Goal: Information Seeking & Learning: Learn about a topic

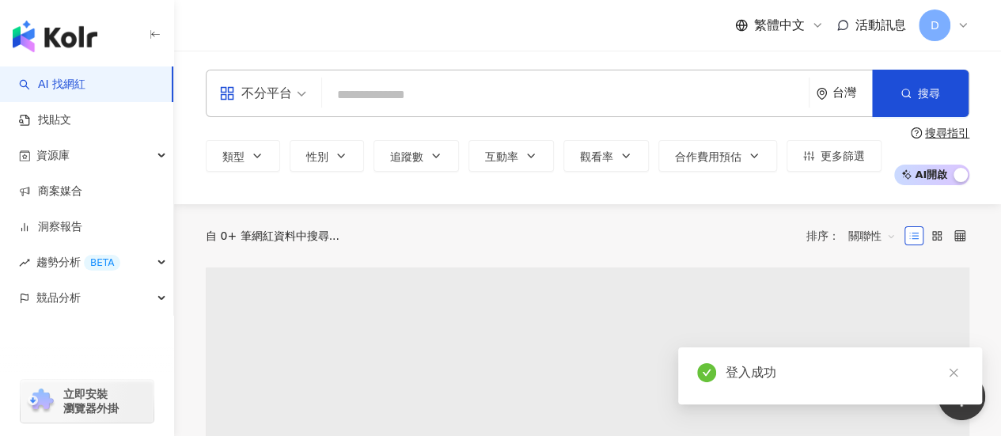
click at [285, 89] on div "不分平台" at bounding box center [255, 93] width 73 height 25
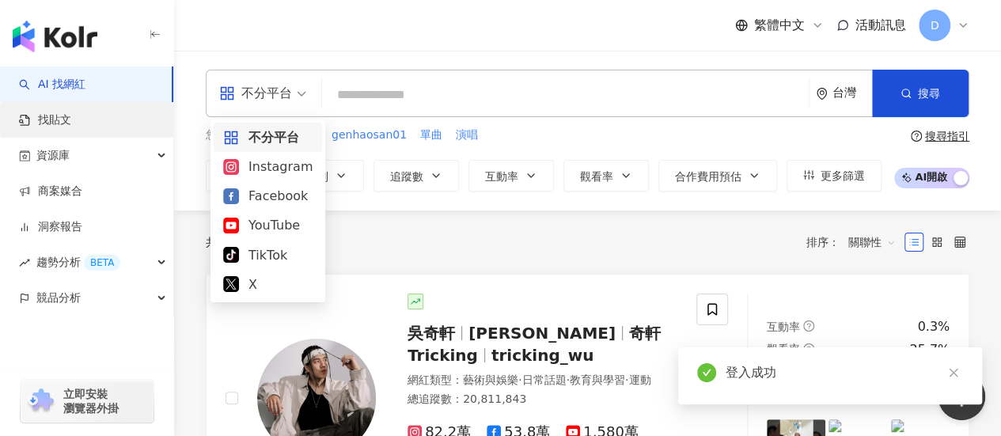
click at [71, 115] on link "找貼文" at bounding box center [45, 120] width 52 height 16
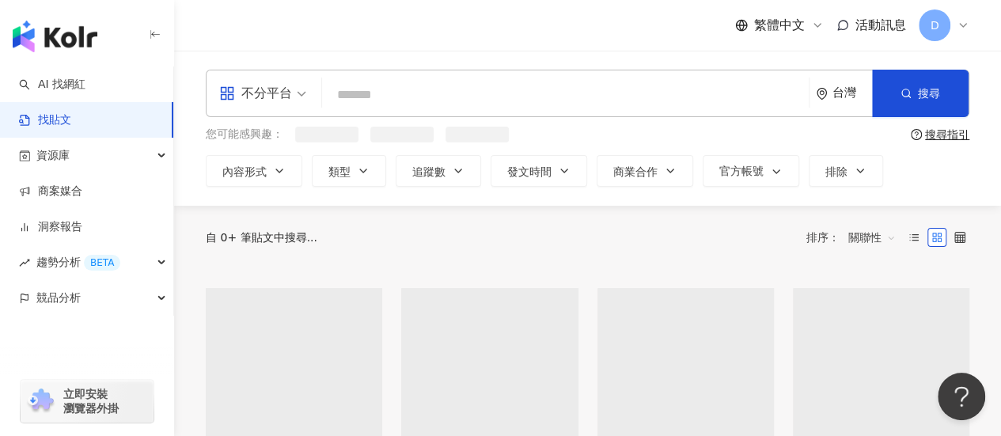
click at [413, 103] on input "search" at bounding box center [565, 95] width 474 height 34
type input "*****"
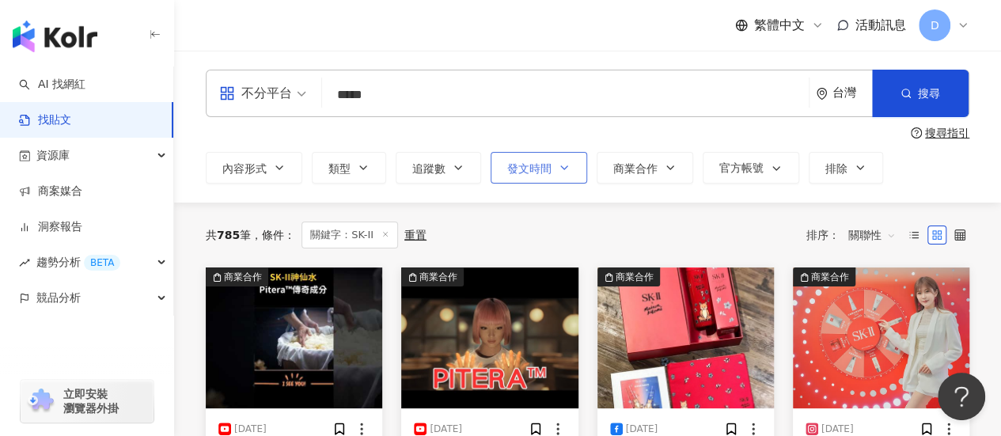
click at [555, 165] on button "發文時間" at bounding box center [539, 168] width 97 height 32
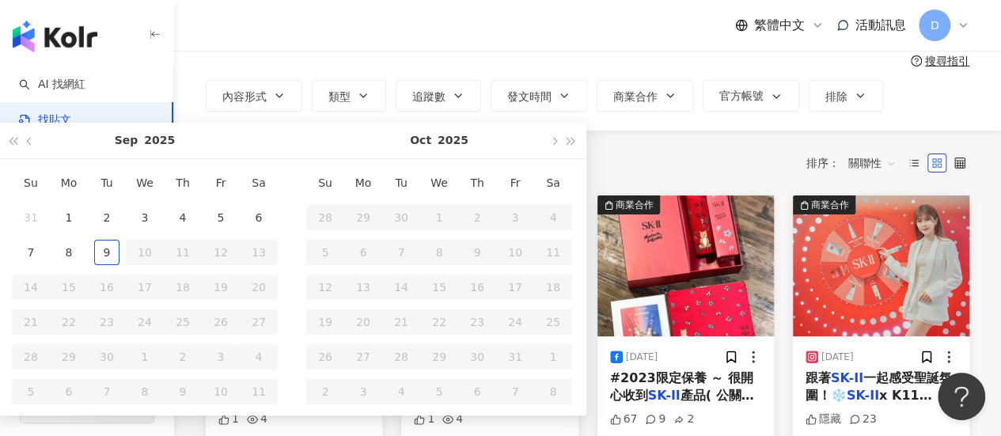
scroll to position [73, 0]
type input "**********"
click at [29, 140] on span "button" at bounding box center [31, 140] width 8 height 8
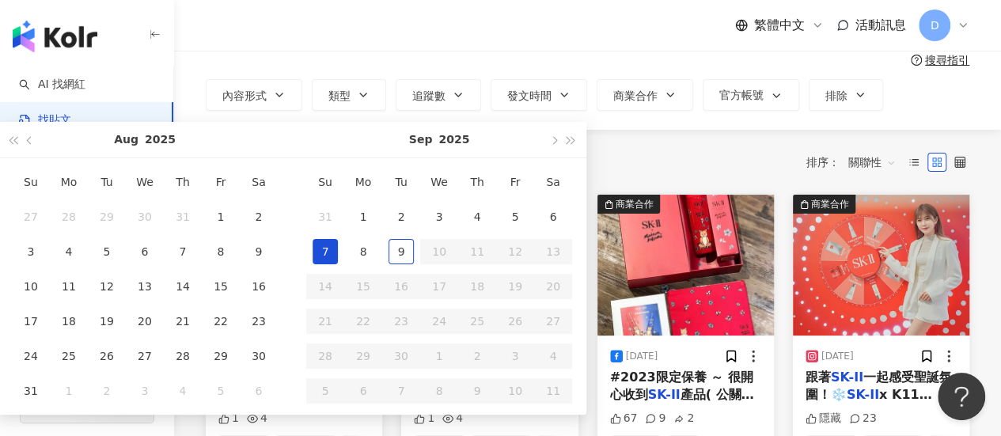
type input "**********"
click at [103, 359] on div "26" at bounding box center [106, 356] width 25 height 25
type input "**********"
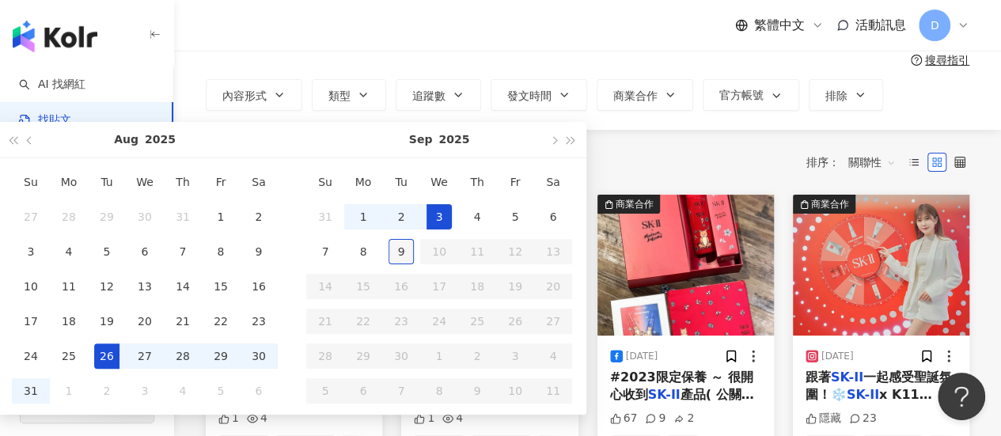
type input "**********"
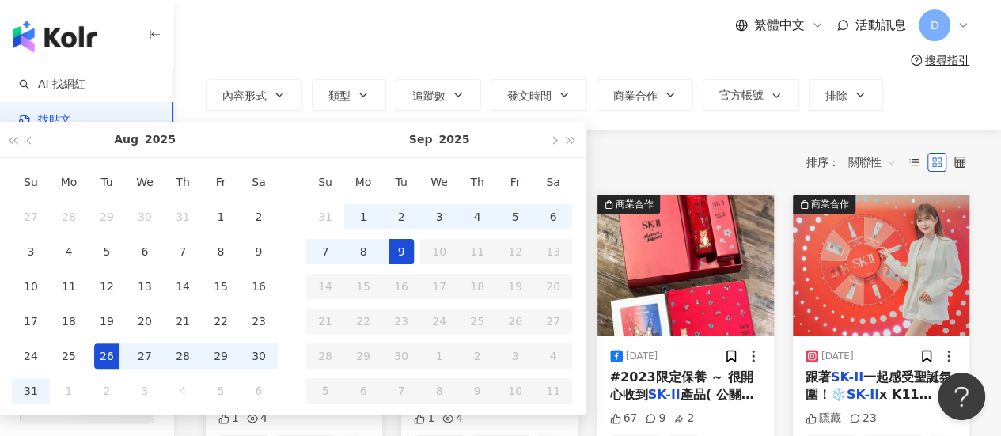
click at [399, 254] on div "9" at bounding box center [401, 251] width 25 height 25
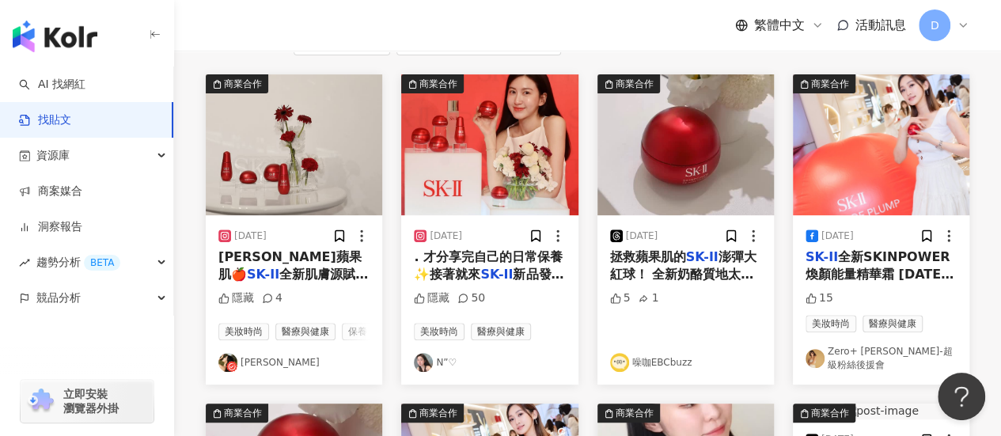
scroll to position [195, 0]
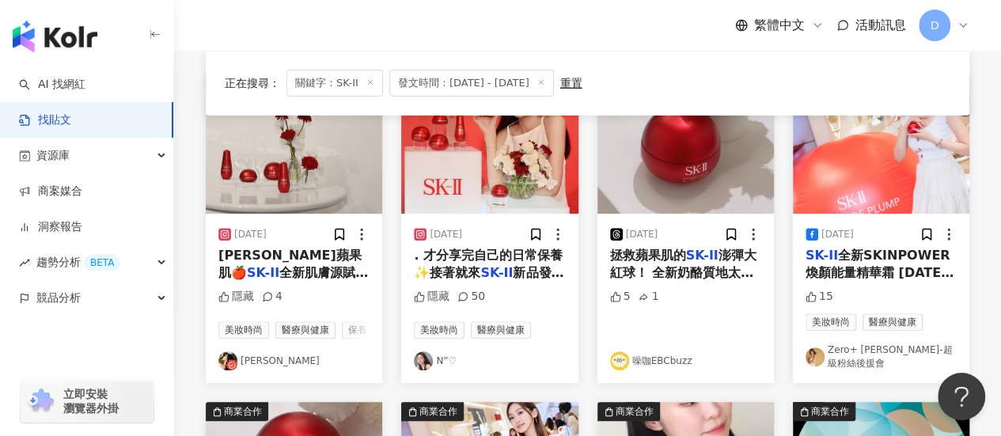
drag, startPoint x: 317, startPoint y: 275, endPoint x: 583, endPoint y: 344, distance: 274.7
click at [583, 344] on div "商業合作 [DATE] . 才分享完自己的日常保養✨接著就來 SK-II 新品發表體驗啦☺️ 面對這麼多漂亮女生專業擺拍 我真是羞到覺得還是就當最怪的那個算了…" at bounding box center [489, 228] width 195 height 310
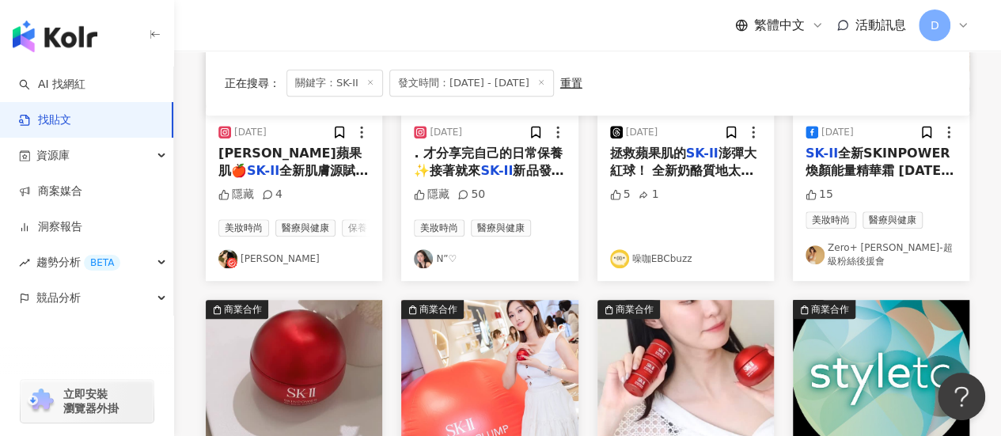
scroll to position [298, 0]
click at [682, 166] on span "澎彈大紅球！ 全新奶酪質地太驚喜了！ 奢潤綿密、肌膚飽滿發光 感覺蘋果肌每天都有偷偷往上，被好好hold住！ skii #澎彈大紅球 #造咖" at bounding box center [683, 205] width 146 height 121
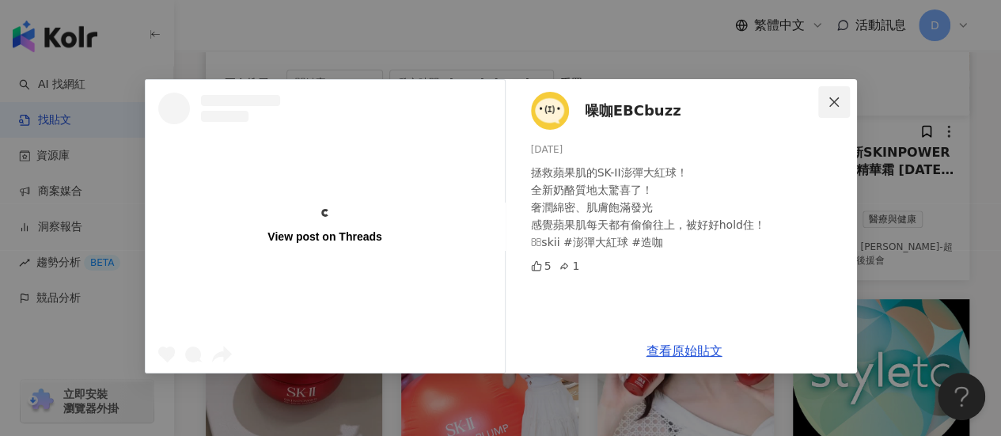
click at [833, 97] on icon "close" at bounding box center [834, 102] width 13 height 13
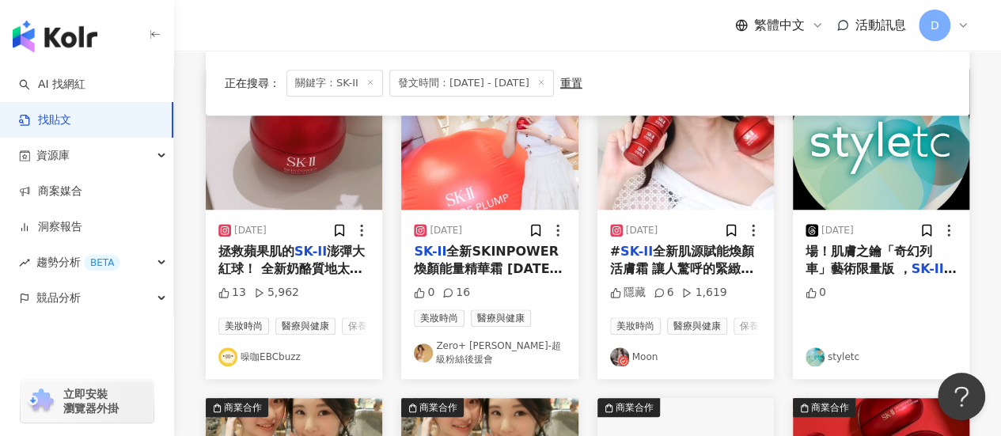
scroll to position [529, 0]
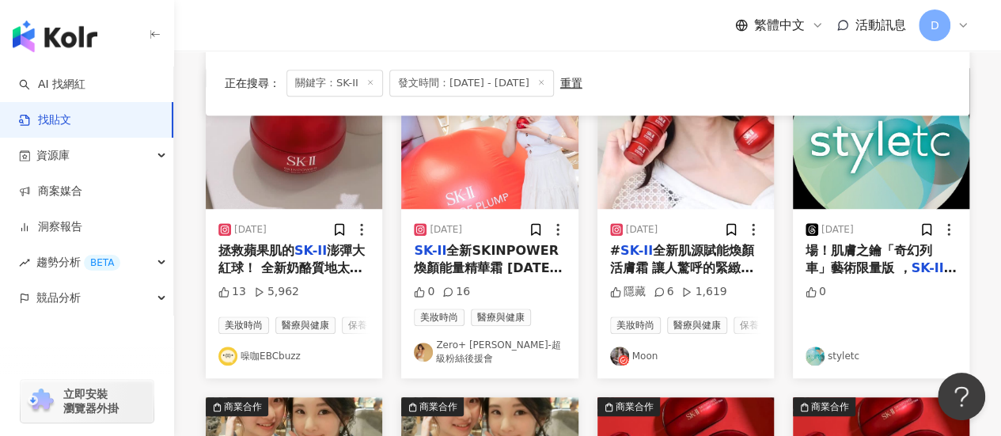
click at [863, 265] on span "場！肌膚之鑰「奇幻列車」藝術限量版 ，" at bounding box center [869, 259] width 127 height 32
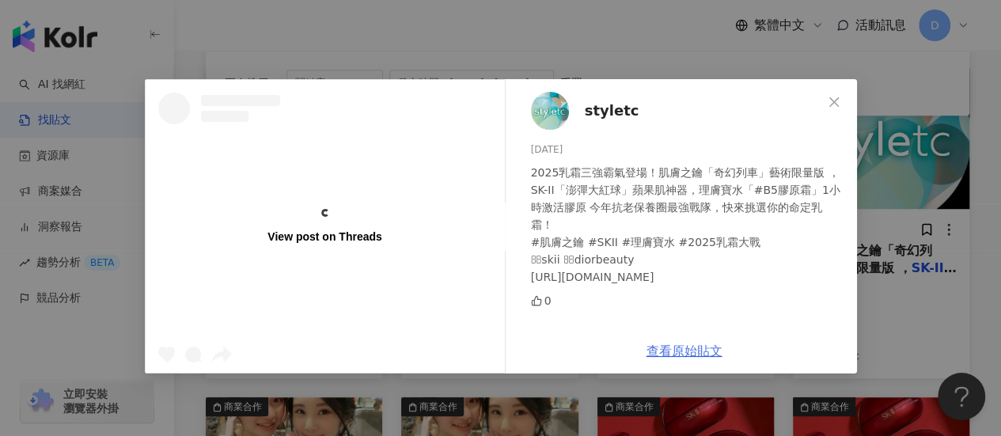
click at [699, 352] on link "查看原始貼文" at bounding box center [685, 351] width 76 height 15
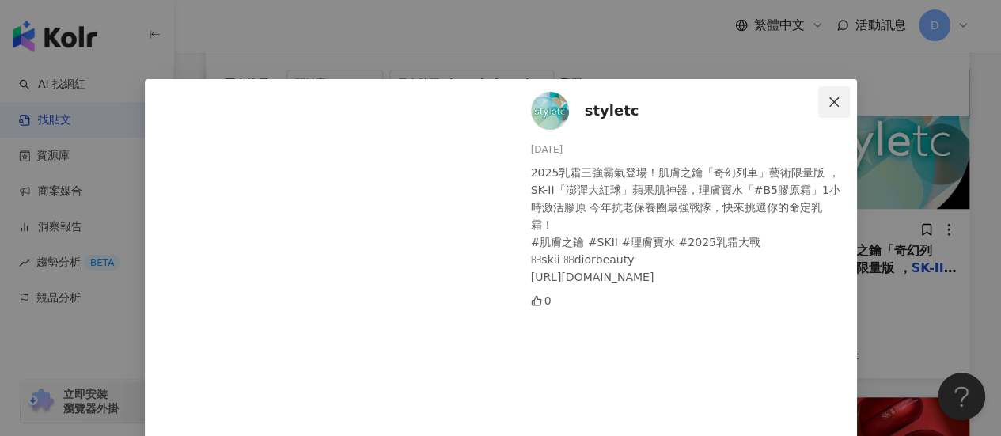
click at [820, 98] on span "Close" at bounding box center [834, 102] width 32 height 13
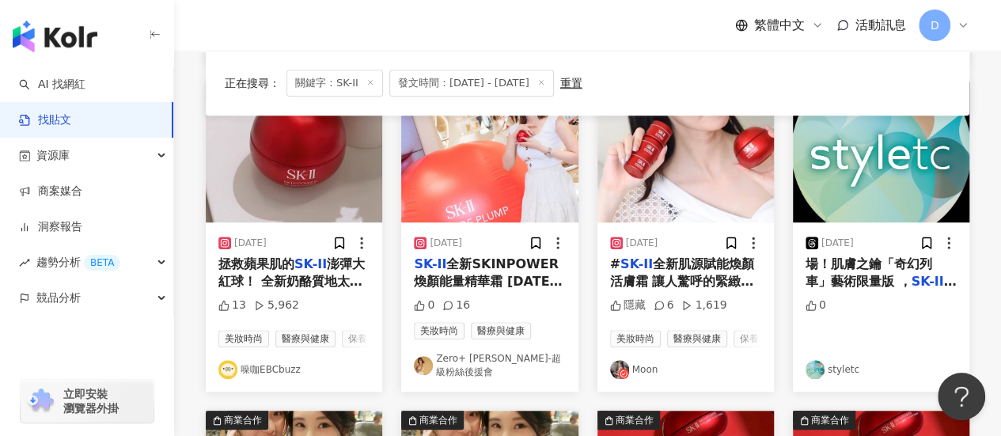
scroll to position [522, 0]
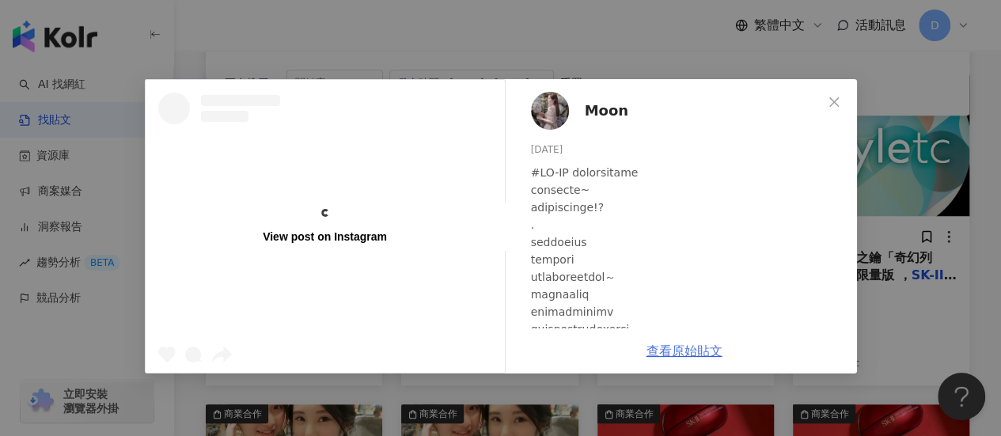
click at [676, 352] on link "查看原始貼文" at bounding box center [685, 351] width 76 height 15
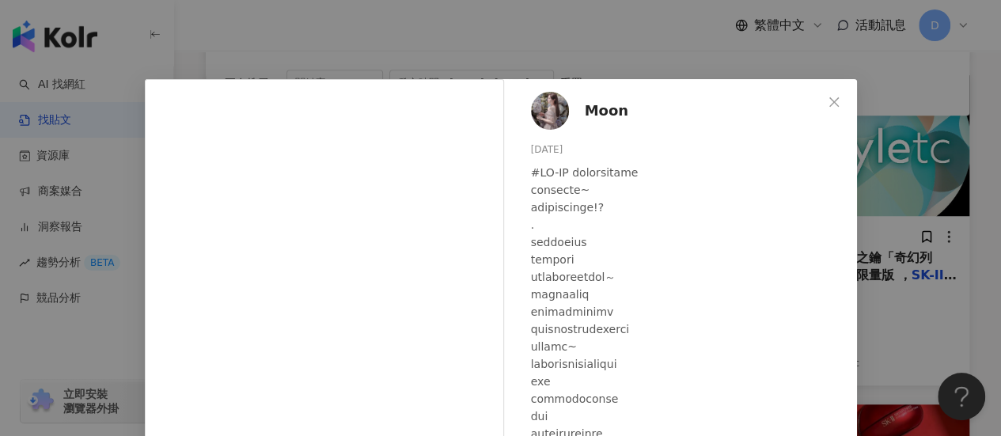
click at [929, 229] on div "Moon [DATE] 隱藏 6 1,619 查看原始貼文" at bounding box center [500, 218] width 1001 height 436
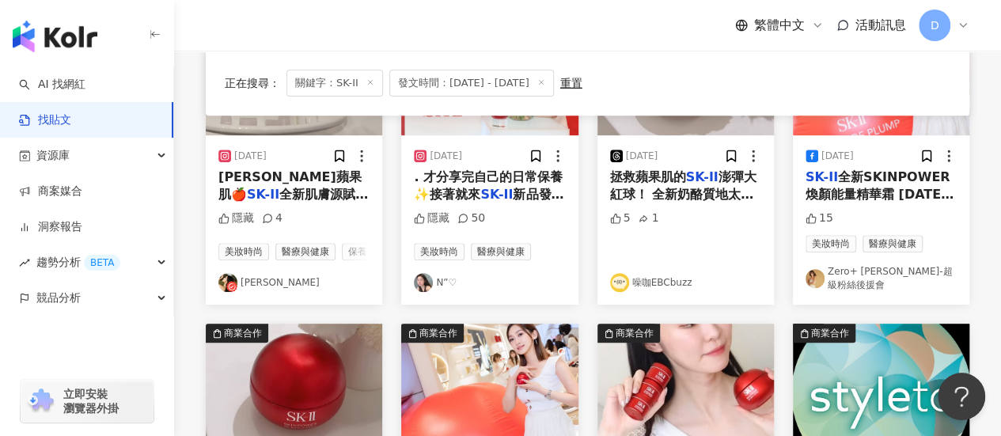
scroll to position [271, 0]
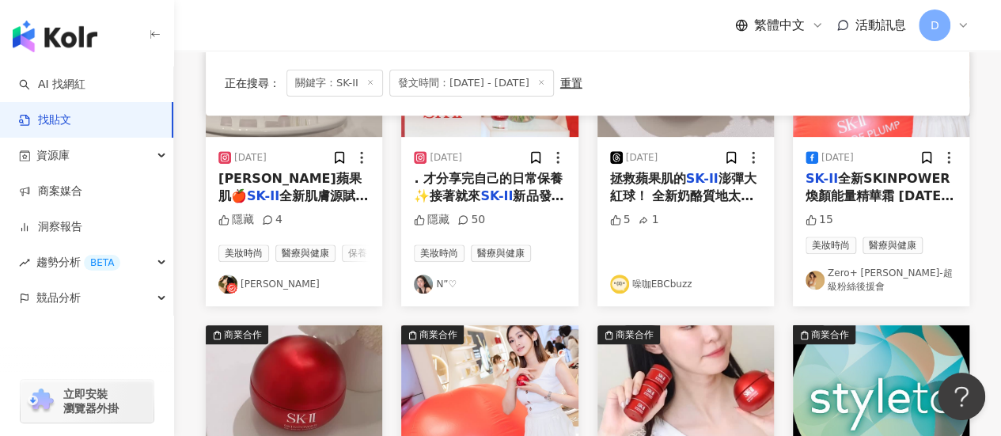
click at [334, 199] on span "全新肌膚源賦能煥顏系列 #澎潤大紅球 經典的活膚霜 一般版、輕盈版 滿足各種膚質偏好 實現緊緻、澎潤、飽滿 #撫紋小紅球 針對6部位紋路的撫紋眼霜 #煥顏精華…" at bounding box center [293, 266] width 150 height 157
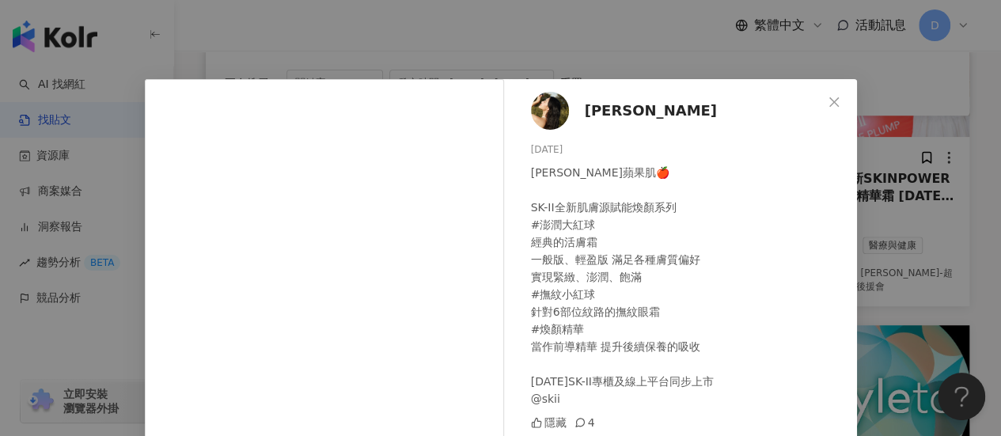
scroll to position [226, 0]
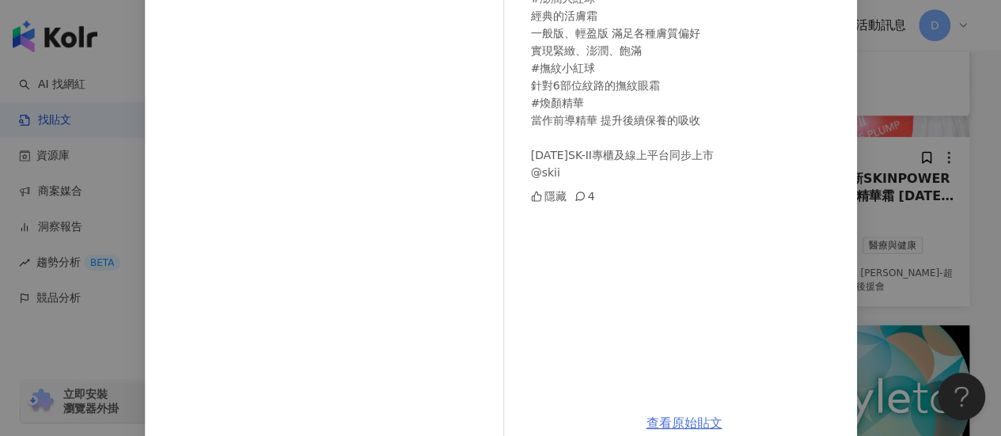
click at [681, 420] on link "查看原始貼文" at bounding box center [685, 423] width 76 height 15
click at [932, 166] on div "[PERSON_NAME] [DATE] 澎潤蘋果肌🍎 SK-II全新肌膚源賦能煥顏系列 #澎潤大紅球 經典的活膚霜 一般版、輕盈版 滿足各種膚質偏好 實現緊…" at bounding box center [500, 218] width 1001 height 436
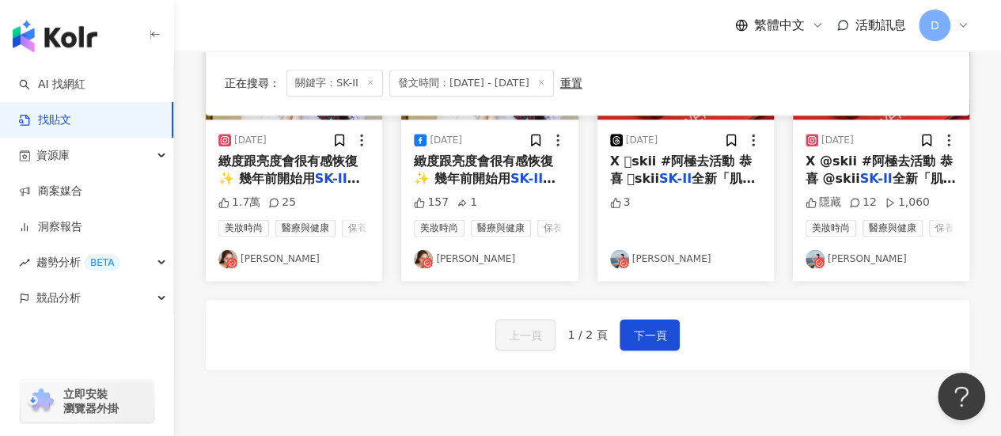
scroll to position [952, 0]
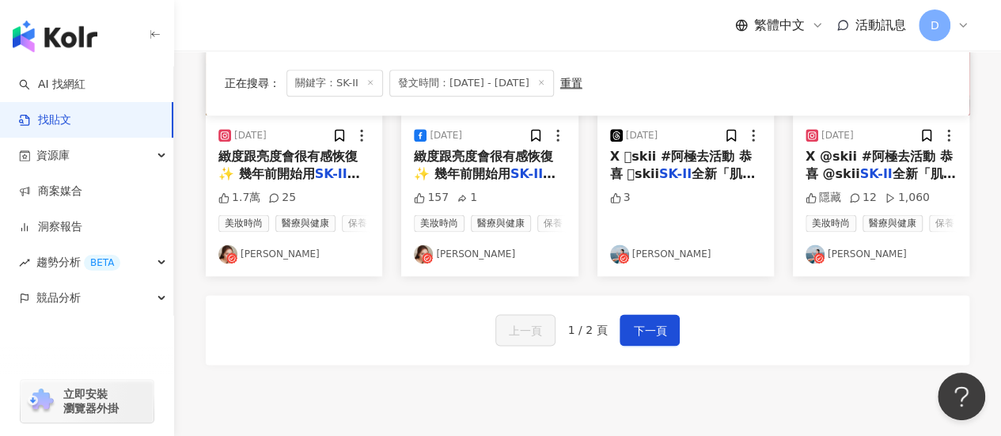
click at [659, 179] on mark "SK-II" at bounding box center [675, 173] width 32 height 15
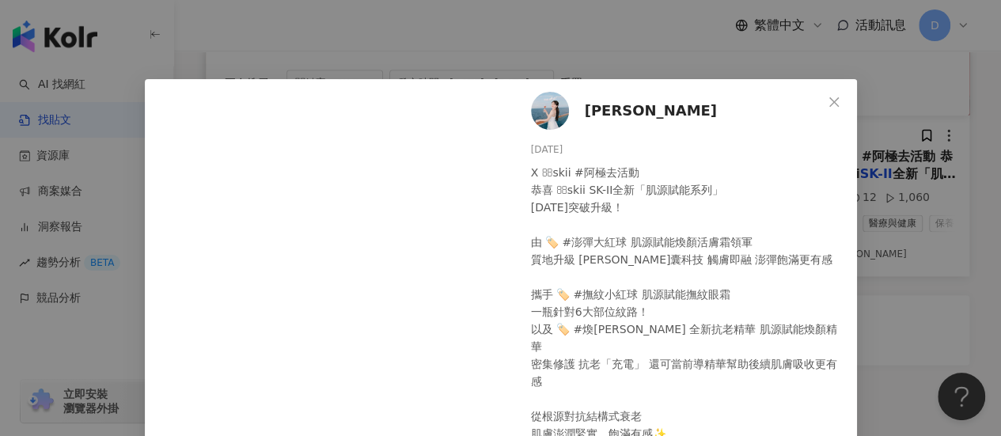
click at [676, 351] on div "X skii #阿極去活動 恭喜 skii SK-II全新「肌源賦能系列」 [DATE]突破升級！ 由 🏷️ #澎彈大紅球 肌源賦能煥顏活膚霜領軍 質地升…" at bounding box center [687, 303] width 313 height 279
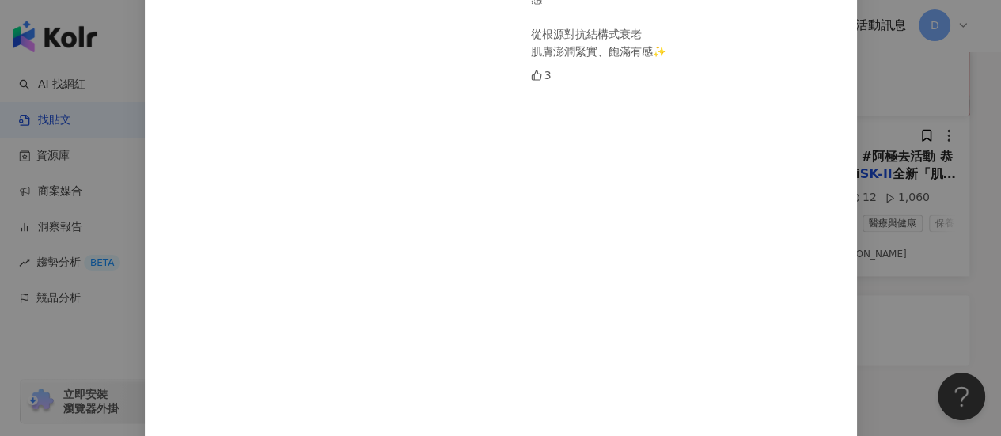
scroll to position [434, 0]
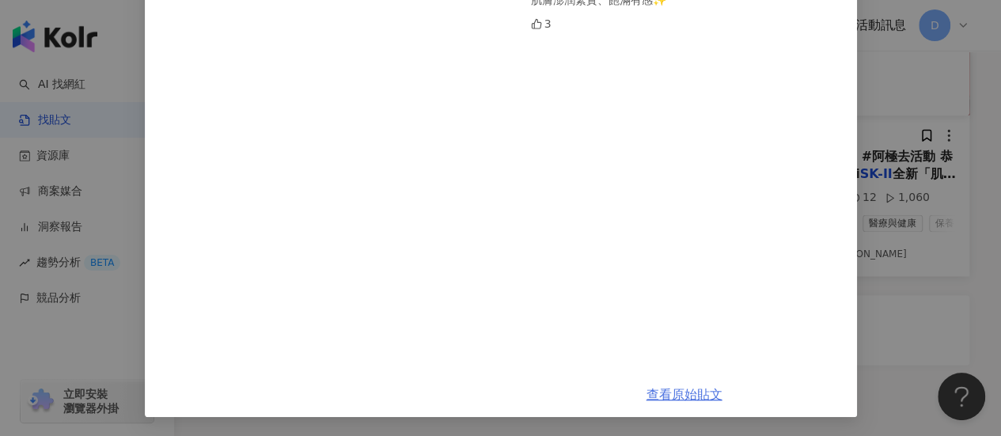
click at [679, 390] on link "查看原始貼文" at bounding box center [685, 394] width 76 height 15
click at [837, 141] on div "[PERSON_NAME] [DATE] X skii #阿極去活動 恭喜 skii SK-II全新「肌源賦能系列」 [DATE]突破升級！ 由 🏷️ #…" at bounding box center [684, 8] width 345 height 727
click at [883, 148] on div "[PERSON_NAME] [DATE] X skii #阿極去活動 恭喜 skii SK-II全新「肌源賦能系列」 [DATE]突破升級！ 由 🏷️ #…" at bounding box center [500, 218] width 1001 height 436
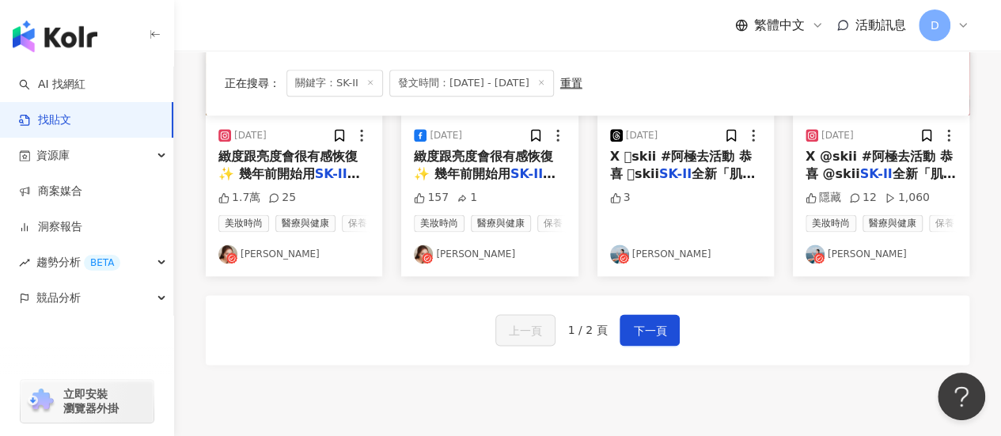
click at [860, 175] on mark "SK-II" at bounding box center [876, 173] width 32 height 15
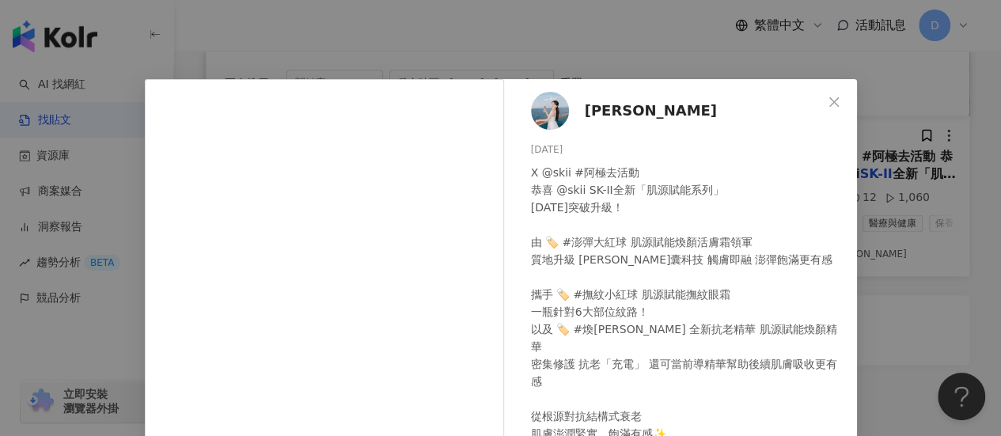
click at [670, 349] on div "X @skii #阿極去活動 恭喜 @skii SK-II全新「肌源賦能系列」 [DATE]突破升級！ 由 🏷️ #澎彈大紅球 肌源賦能煥顏活膚霜領軍 質地升…" at bounding box center [687, 320] width 313 height 313
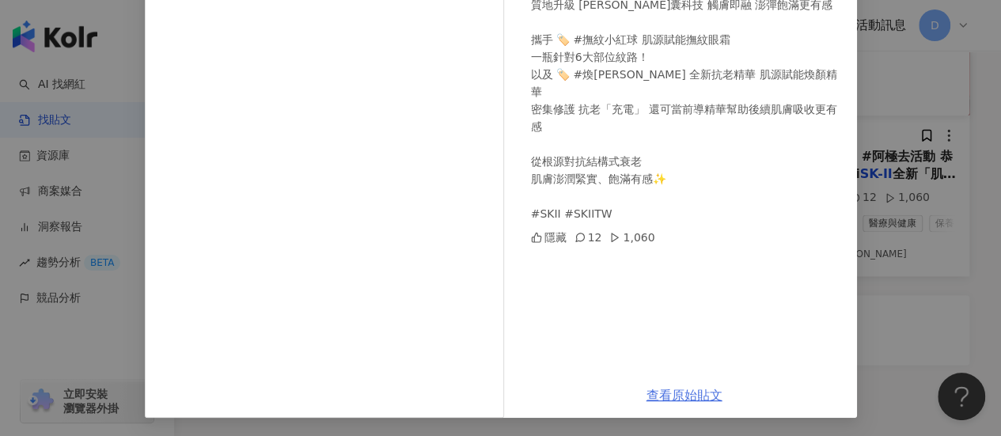
click at [676, 395] on link "查看原始貼文" at bounding box center [685, 395] width 76 height 15
click at [943, 145] on div "[PERSON_NAME] [DATE] X @skii #阿極去活動 恭喜 @skii SK-II全新「肌源賦能系列」 [DATE]突破升級！ 由 🏷️ #…" at bounding box center [500, 218] width 1001 height 436
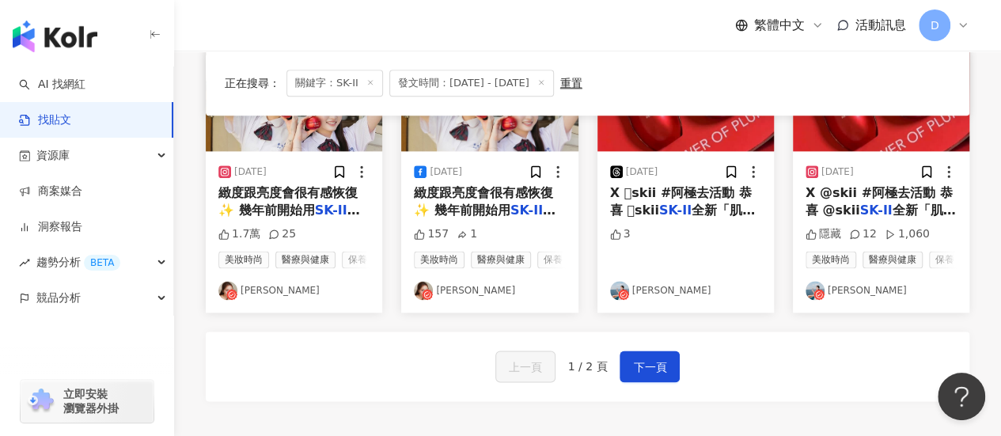
scroll to position [917, 0]
click at [652, 400] on div "上一頁 1 / 2 頁 下一頁" at bounding box center [588, 366] width 764 height 70
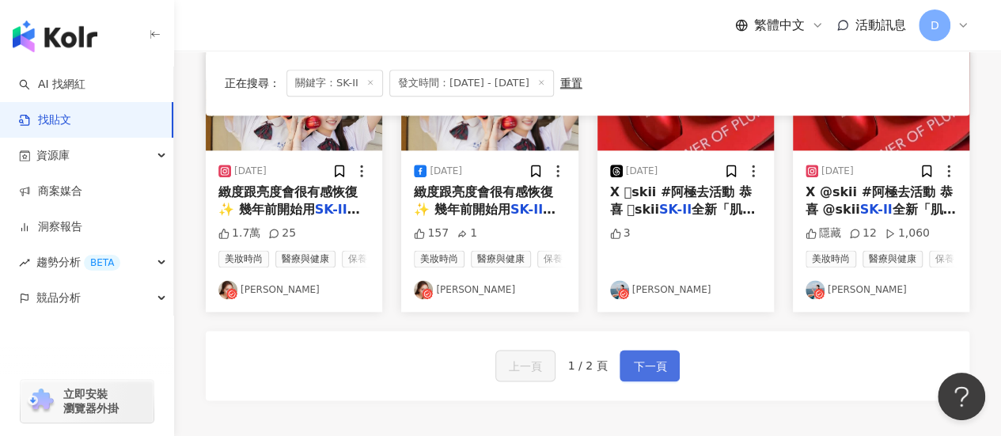
click at [643, 376] on span "下一頁" at bounding box center [649, 366] width 33 height 19
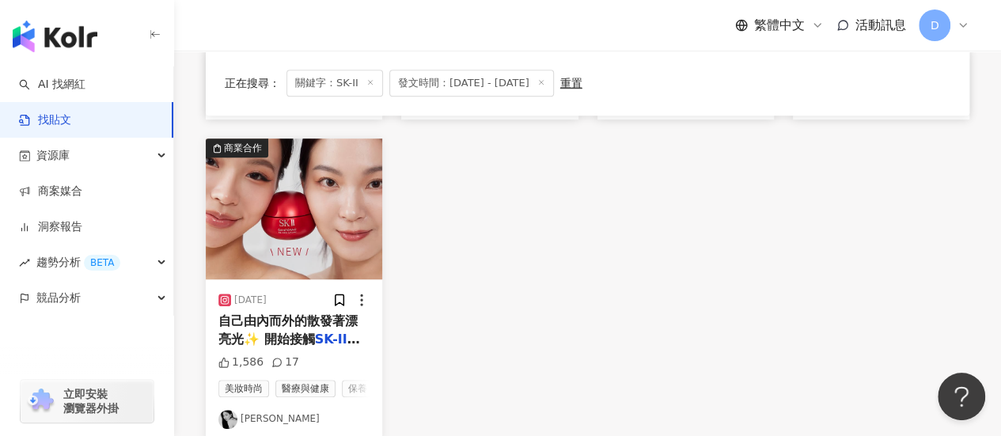
scroll to position [0, 0]
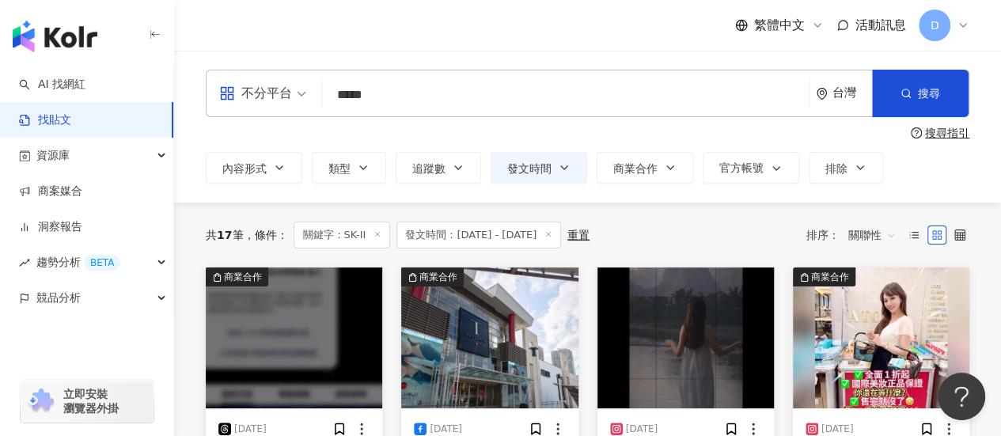
click at [434, 94] on input "*****" at bounding box center [565, 95] width 474 height 34
paste input "*"
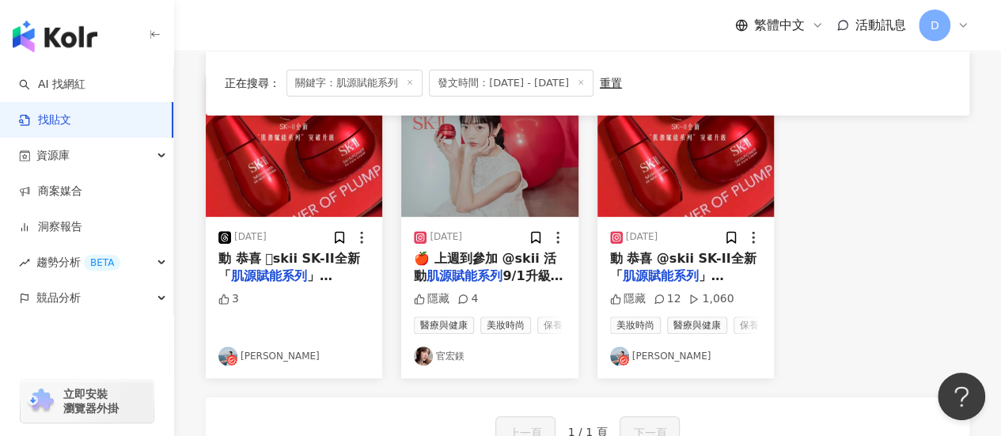
scroll to position [168, 0]
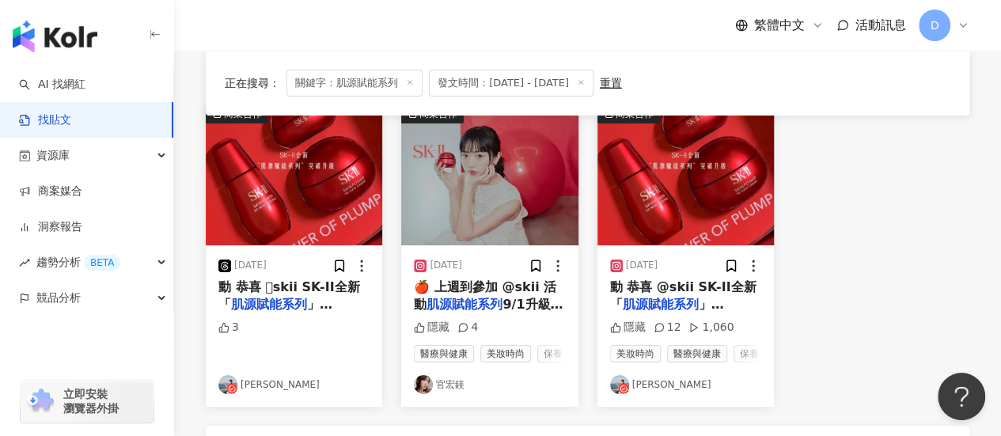
click at [468, 310] on mark "肌源賦能系列" at bounding box center [465, 304] width 76 height 15
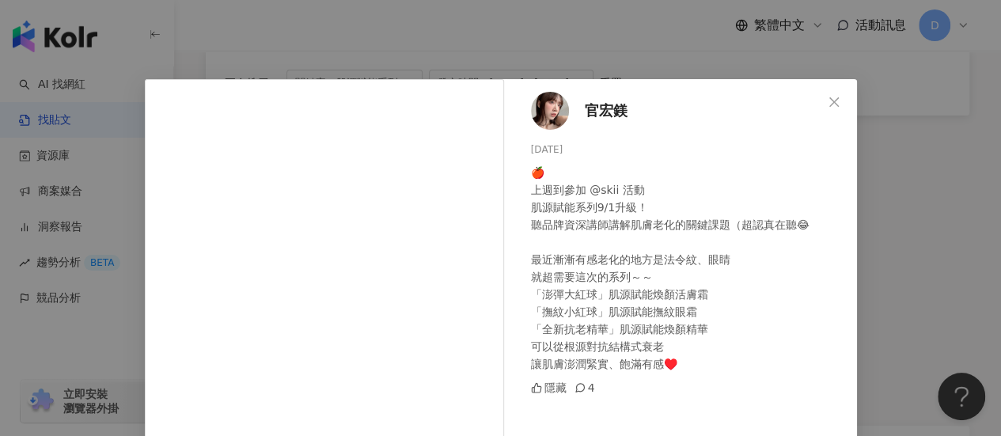
click at [678, 349] on div "🍎 上週到參加 @skii 活動 肌源賦能系列9/1升級！ 聽品牌資深講師講解肌膚老化的關鍵課題（超認真在聽😂 最近漸漸有感老化的地方是法令紋、眼睛 就超需要…" at bounding box center [687, 268] width 313 height 209
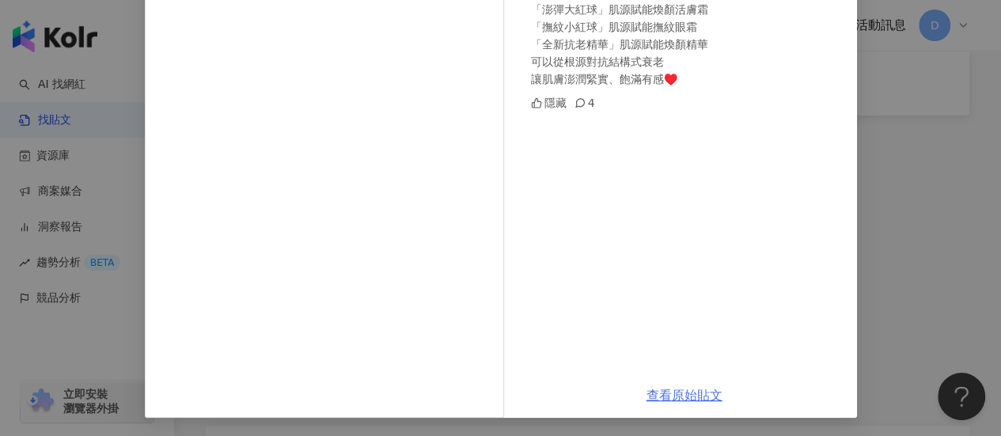
click at [687, 389] on link "查看原始貼文" at bounding box center [685, 395] width 76 height 15
click at [894, 156] on div "官宏鎂 [DATE] 🍎 上週到參加 @skii 活動 肌源賦能系列9/1升級！ 聽品牌資深講師講解肌膚老化的關鍵課題（超認真在聽😂 最近漸漸有感老化的地方是…" at bounding box center [500, 218] width 1001 height 436
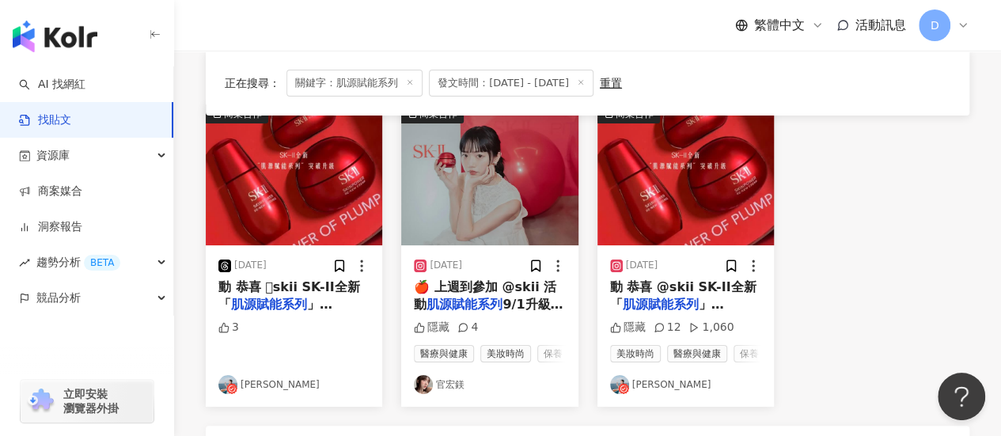
click at [676, 283] on span "動 恭喜 @skii SK-II全新「" at bounding box center [683, 295] width 146 height 32
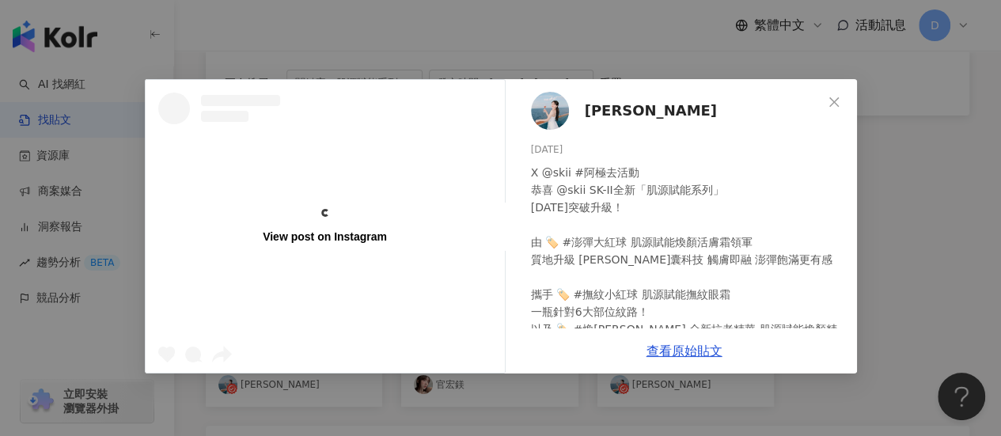
click at [929, 195] on div "View post on Instagram [PERSON_NAME] [DATE] X @skii #阿極去活動 恭喜 @skii SK-II全新「肌源賦…" at bounding box center [500, 218] width 1001 height 436
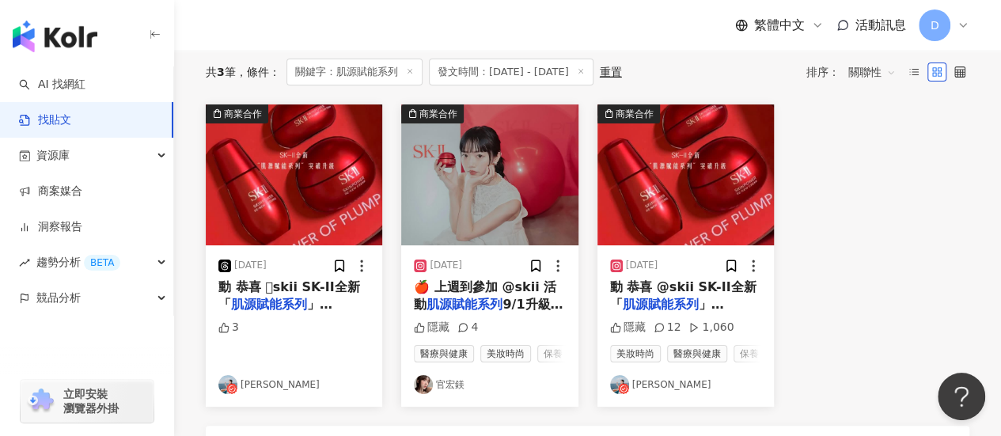
scroll to position [0, 0]
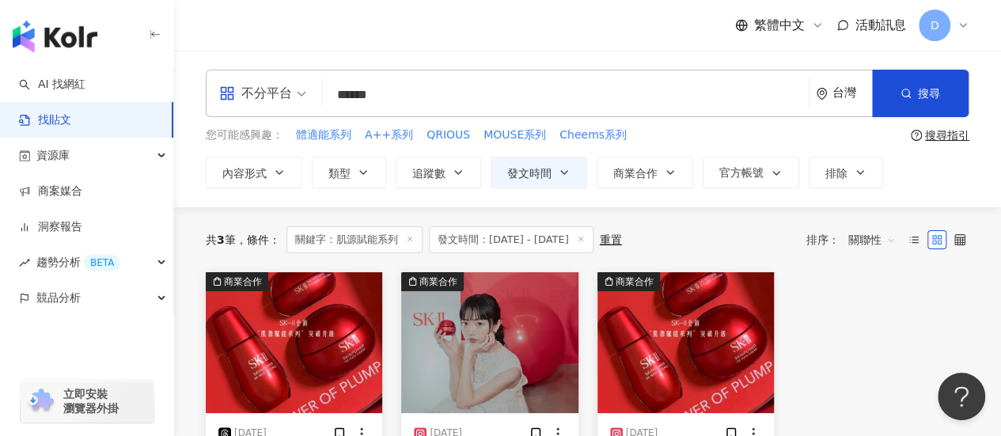
click at [419, 96] on input "******" at bounding box center [565, 95] width 474 height 34
type input "****"
